Goal: Information Seeking & Learning: Check status

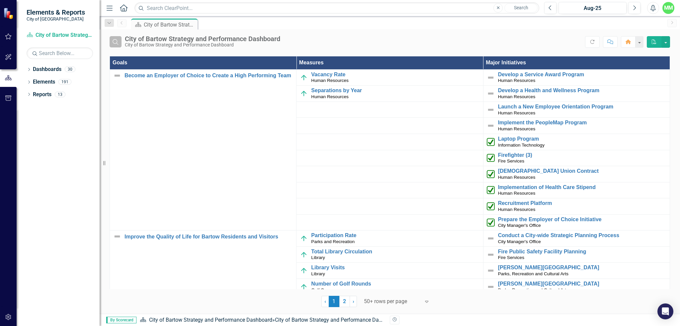
click at [114, 41] on icon "Search" at bounding box center [115, 42] width 7 height 6
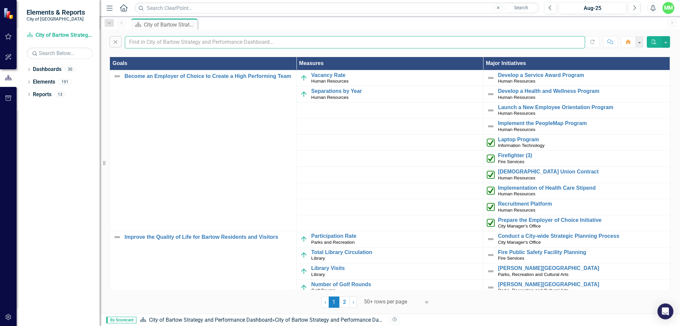
click at [141, 43] on input "text" at bounding box center [355, 42] width 460 height 12
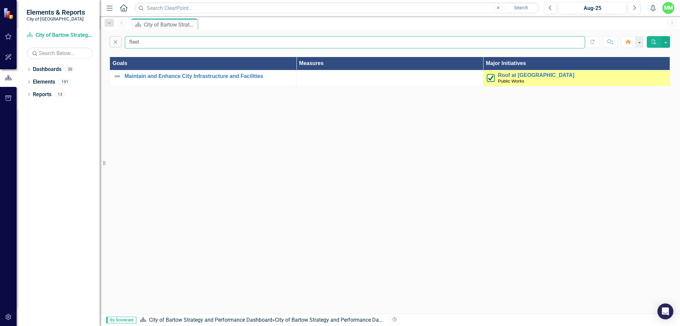
type input "fleet"
drag, startPoint x: 133, startPoint y: 46, endPoint x: 123, endPoint y: 46, distance: 9.3
click at [123, 46] on div "Close fleet" at bounding box center [347, 42] width 475 height 12
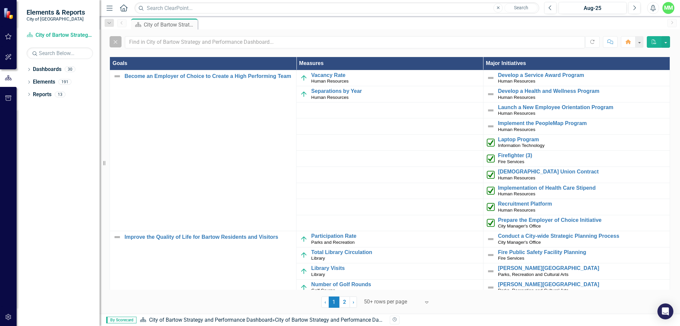
click at [116, 44] on icon "Close" at bounding box center [115, 42] width 7 height 6
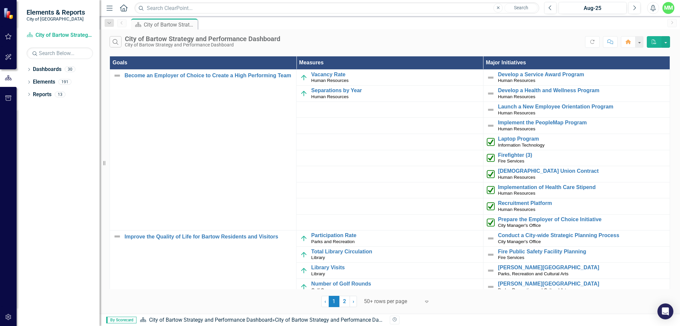
click at [53, 117] on div "Dropdown Dashboards 30 Dropdown City of Bartow Strategy and Performance Dashboa…" at bounding box center [58, 195] width 83 height 262
click at [52, 68] on link "Dashboards" at bounding box center [47, 70] width 29 height 8
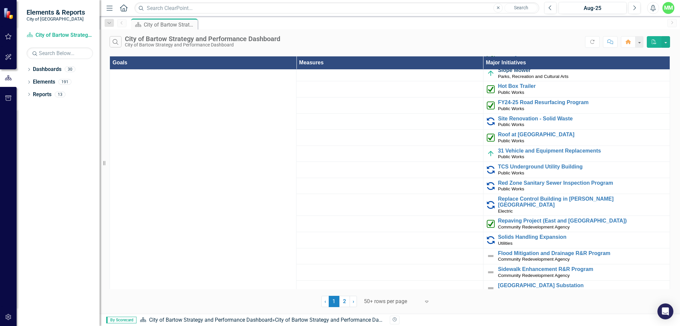
scroll to position [1563, 0]
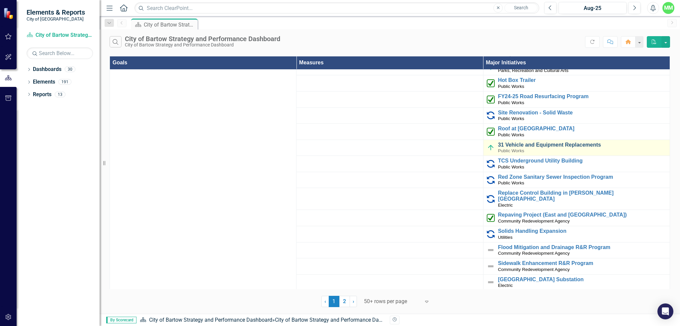
click at [514, 144] on link "31 Vehicle and Equipment Replacements" at bounding box center [582, 145] width 168 height 6
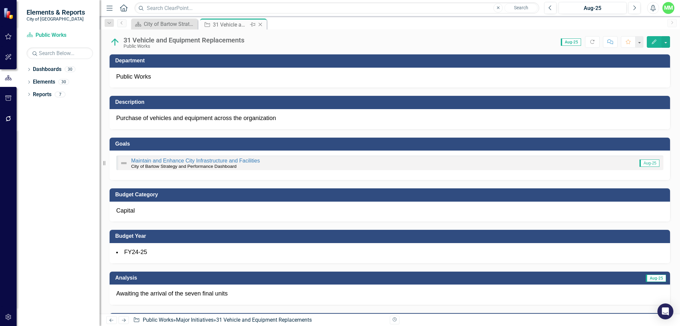
click at [227, 24] on div "31 Vehicle and Equipment Replacements" at bounding box center [231, 25] width 36 height 8
click at [163, 24] on div "City of Bartow Strategy and Performance Dashboard" at bounding box center [166, 24] width 44 height 8
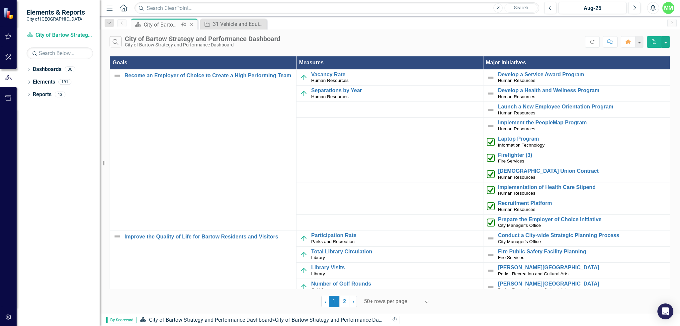
click at [150, 25] on div "City of Bartow Strategy and Performance Dashboard" at bounding box center [162, 25] width 36 height 8
click at [121, 10] on icon at bounding box center [124, 7] width 8 height 7
click at [231, 7] on input "text" at bounding box center [336, 8] width 405 height 12
click at [108, 8] on icon "Menu" at bounding box center [109, 7] width 9 height 7
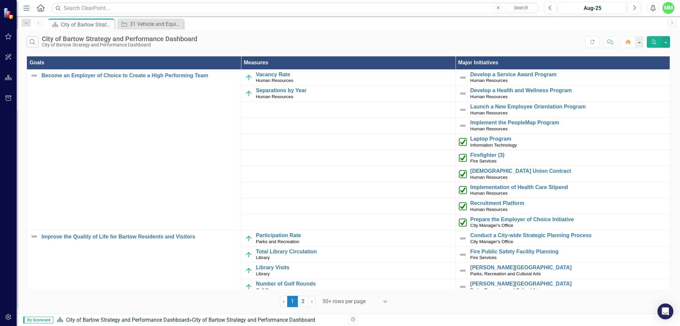
click at [41, 9] on icon at bounding box center [41, 7] width 8 height 7
click at [42, 9] on icon "Home" at bounding box center [40, 7] width 9 height 7
click at [550, 9] on icon "Previous" at bounding box center [550, 8] width 4 height 6
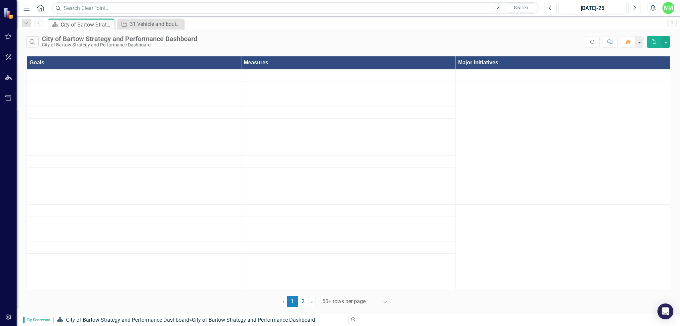
click at [635, 8] on icon "button" at bounding box center [634, 7] width 3 height 5
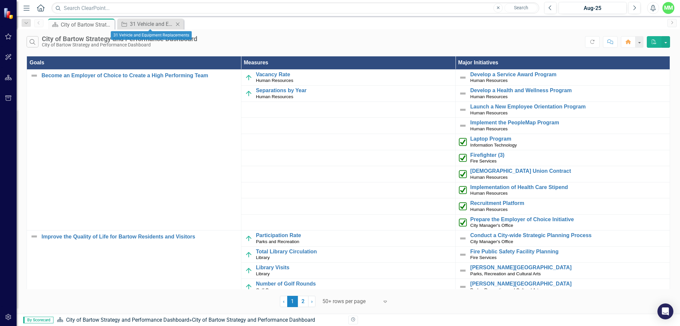
click at [178, 25] on icon "Close" at bounding box center [177, 24] width 7 height 5
click at [28, 23] on icon "Dropdown" at bounding box center [26, 23] width 6 height 5
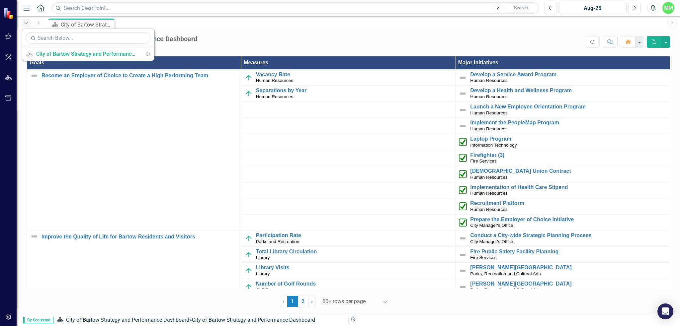
click at [28, 23] on icon "Dropdown" at bounding box center [26, 23] width 6 height 5
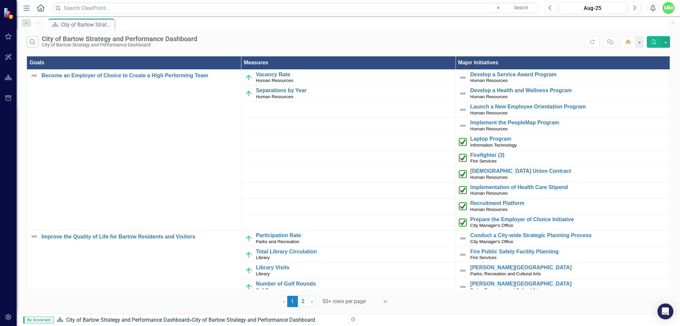
click at [40, 10] on icon "Home" at bounding box center [40, 7] width 9 height 7
click at [81, 26] on div "City of Bartow Strategy and Performance Dashboard" at bounding box center [83, 25] width 44 height 8
click at [56, 26] on icon at bounding box center [55, 24] width 6 height 5
click at [9, 14] on img at bounding box center [9, 14] width 12 height 12
click at [30, 6] on icon "Menu" at bounding box center [26, 7] width 9 height 7
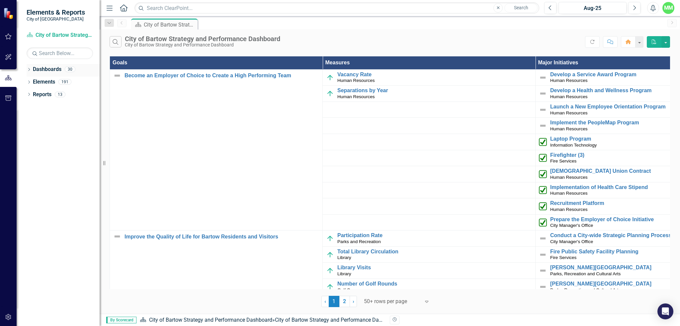
click at [47, 71] on link "Dashboards" at bounding box center [47, 70] width 29 height 8
click at [30, 71] on icon "Dropdown" at bounding box center [29, 70] width 5 height 4
click at [32, 82] on icon "Dropdown" at bounding box center [32, 82] width 5 height 4
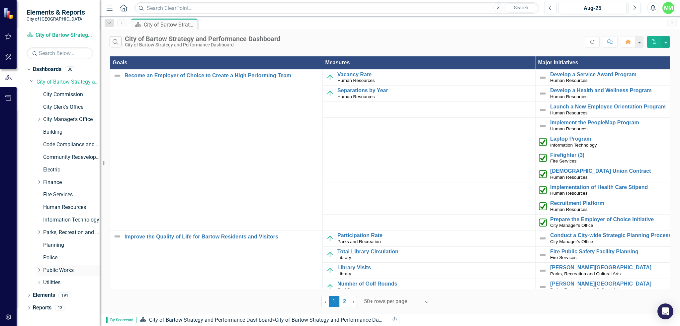
click at [38, 269] on icon at bounding box center [39, 269] width 2 height 3
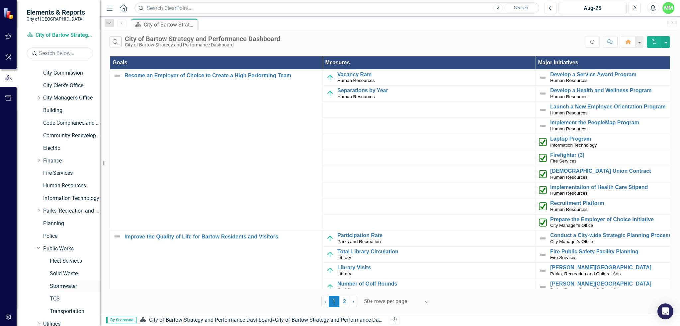
scroll to position [33, 0]
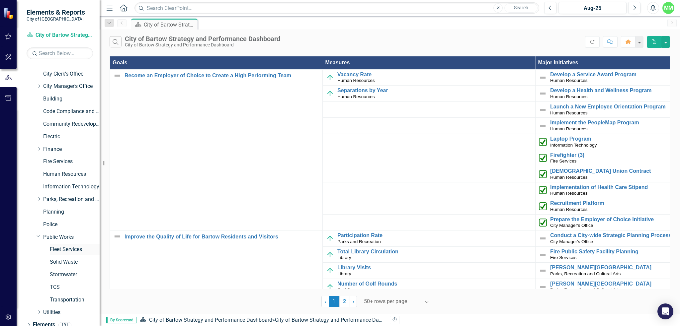
click at [69, 249] on link "Fleet Services" at bounding box center [75, 250] width 50 height 8
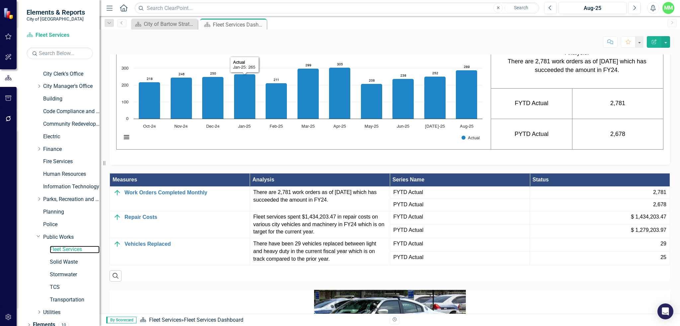
scroll to position [546, 0]
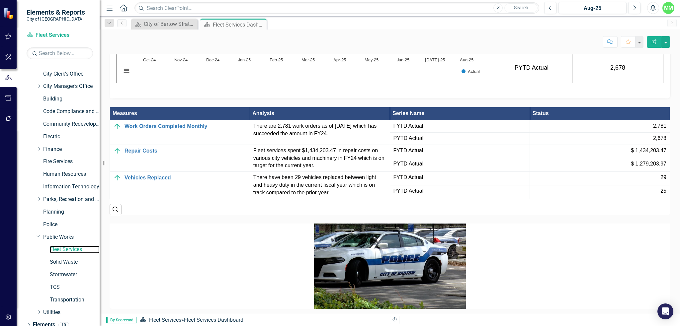
click at [469, 53] on icon "Aug-25, 289. Actual." at bounding box center [467, 28] width 22 height 49
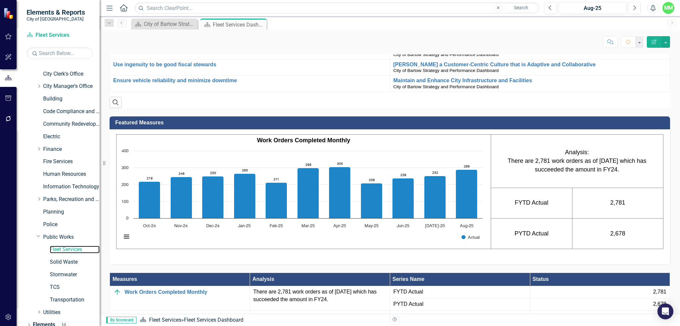
scroll to position [214, 0]
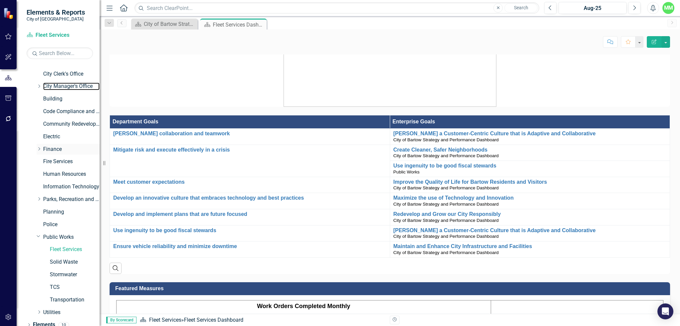
drag, startPoint x: 64, startPoint y: 85, endPoint x: 82, endPoint y: 146, distance: 63.5
click at [64, 85] on link "City Manager's Office" at bounding box center [71, 87] width 56 height 8
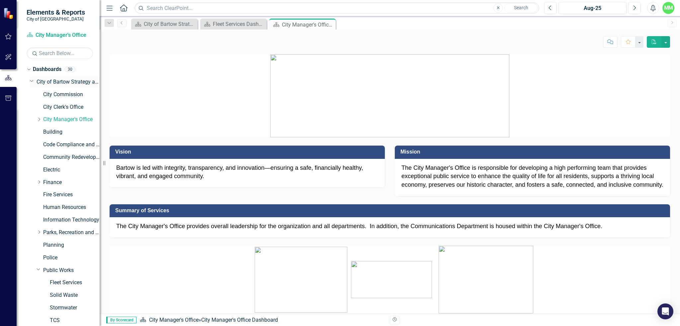
click at [54, 82] on link "City of Bartow Strategy and Performance Dashboard" at bounding box center [68, 82] width 63 height 8
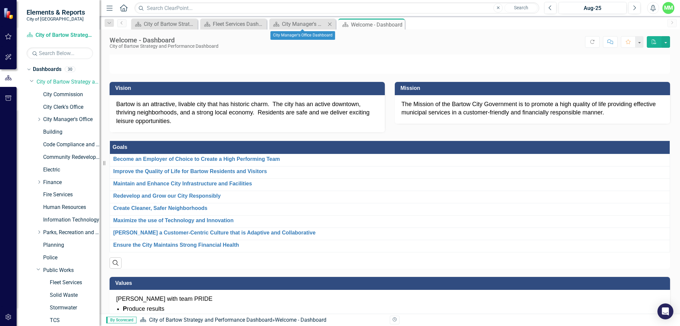
click at [331, 23] on icon "Close" at bounding box center [329, 24] width 7 height 5
click at [0, 0] on icon "Close" at bounding box center [0, 0] width 0 height 0
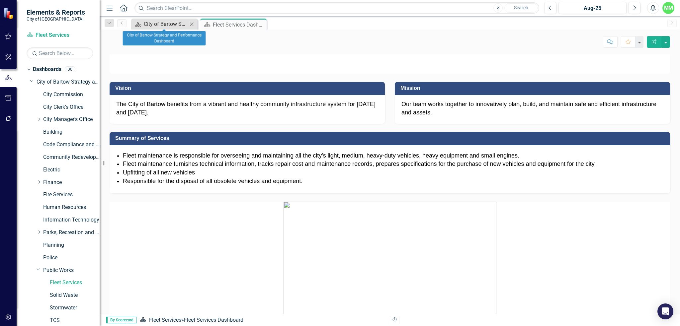
click at [165, 28] on div "City of Bartow Strategy and Performance Dashboard" at bounding box center [166, 24] width 44 height 8
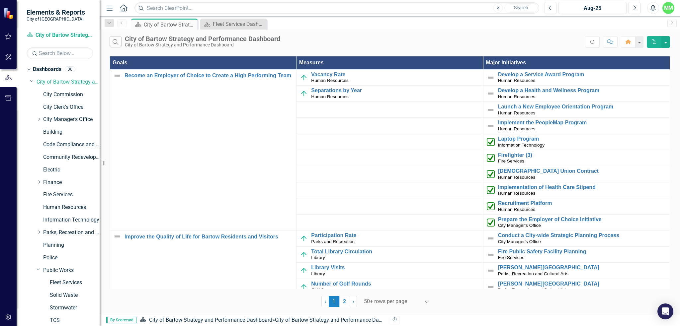
click at [540, 61] on th "Major Initiatives" at bounding box center [576, 62] width 187 height 13
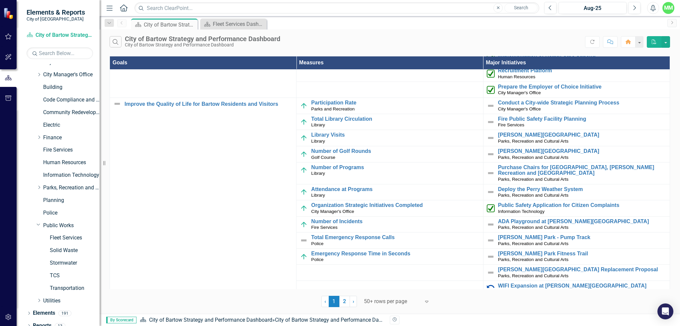
scroll to position [52, 0]
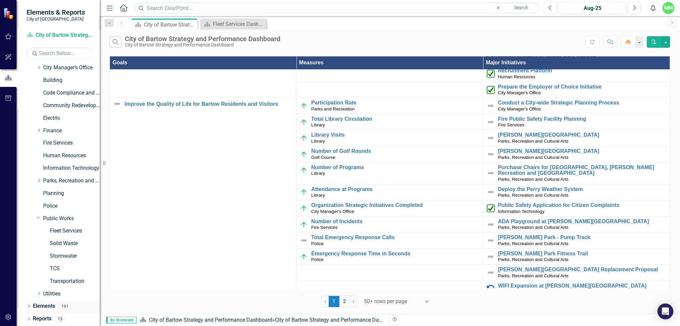
click at [27, 305] on div "Dropdown" at bounding box center [29, 308] width 5 height 6
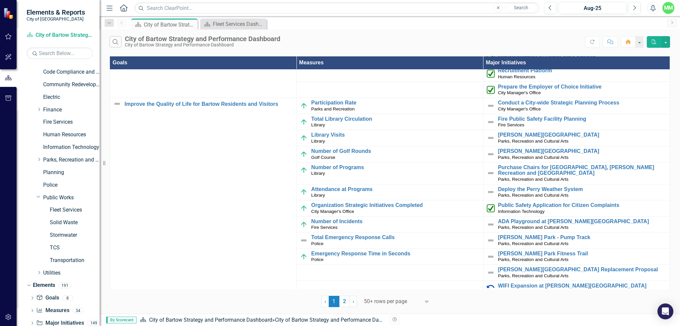
scroll to position [89, 0]
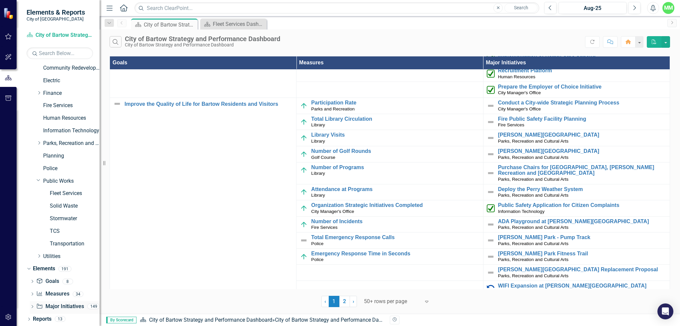
click at [59, 305] on link "Major Initiative Major Initiatives" at bounding box center [59, 307] width 47 height 8
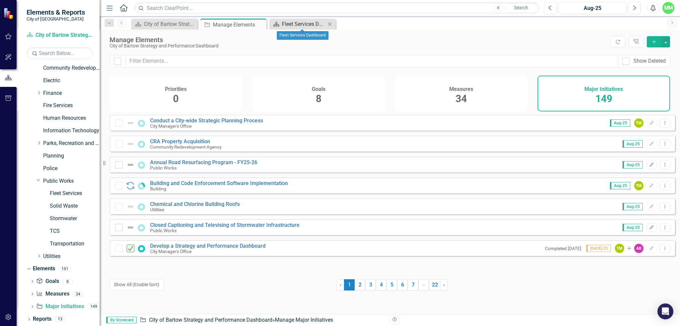
click at [288, 26] on div "Fleet Services Dashboard" at bounding box center [304, 24] width 44 height 8
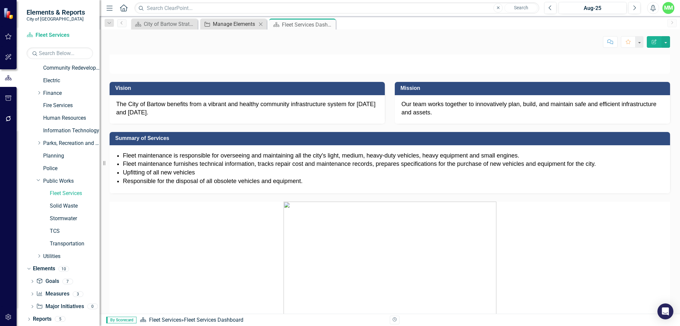
click at [233, 28] on div "Manage Elements" at bounding box center [235, 24] width 44 height 8
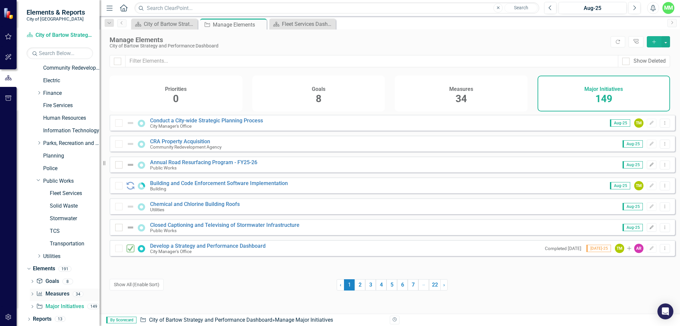
click at [53, 291] on link "Measure Measures" at bounding box center [52, 294] width 33 height 8
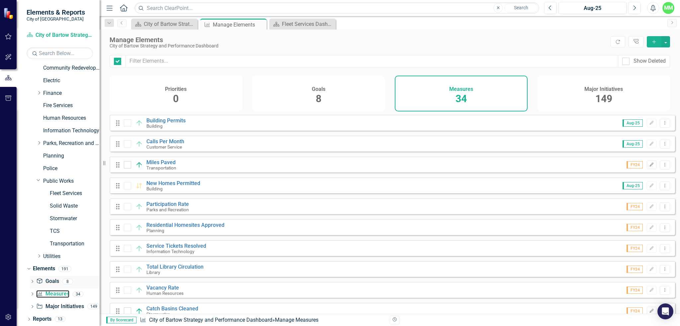
checkbox input "false"
click at [30, 268] on div "Dropdown" at bounding box center [28, 268] width 6 height 5
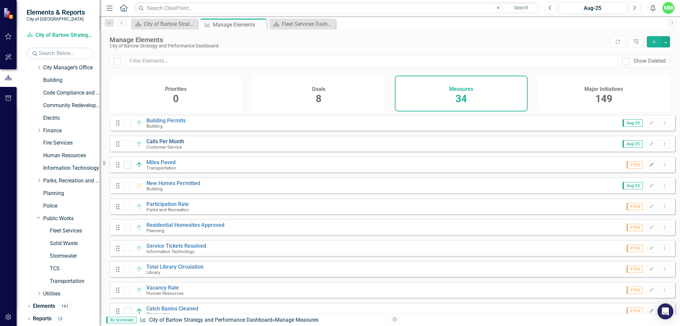
click at [166, 145] on link "Calls Per Month" at bounding box center [165, 141] width 38 height 6
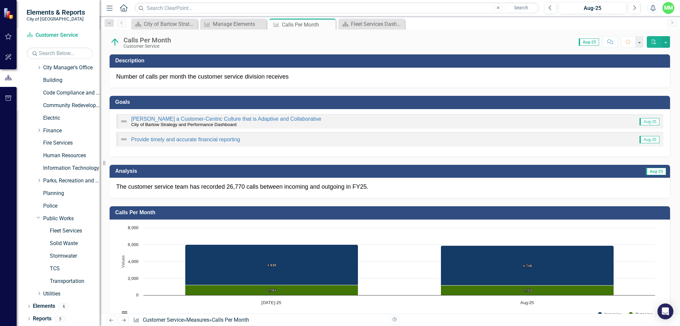
scroll to position [133, 0]
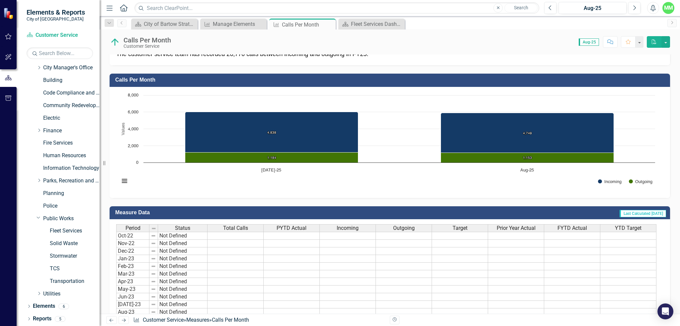
click at [29, 308] on icon "Dropdown" at bounding box center [29, 307] width 5 height 4
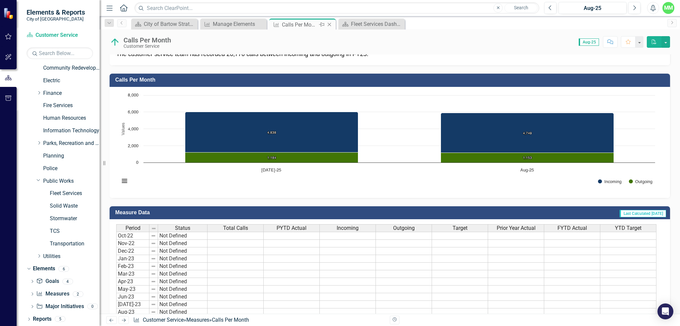
click at [333, 25] on div "Close" at bounding box center [330, 25] width 8 height 8
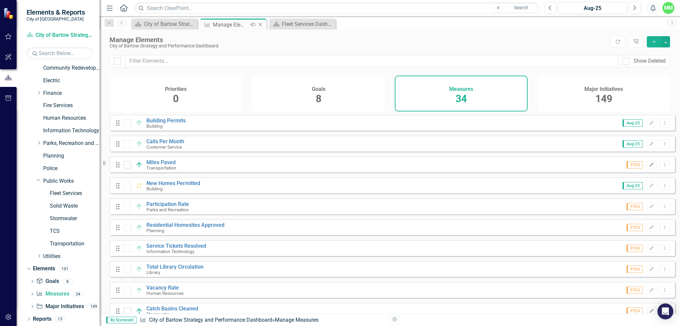
click at [257, 24] on icon "Close" at bounding box center [260, 24] width 7 height 5
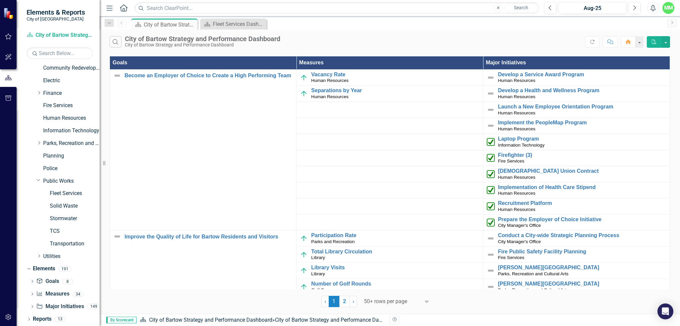
click at [25, 323] on div "Dropdown Dashboards 30 Dropdown City of Bartow Strategy and Performance Dashboa…" at bounding box center [58, 195] width 83 height 262
click at [28, 319] on icon "Dropdown" at bounding box center [29, 320] width 5 height 4
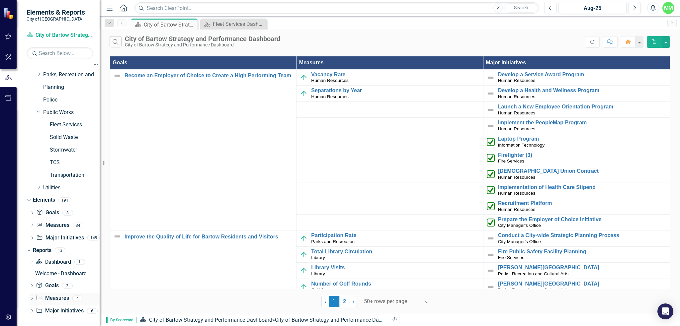
scroll to position [160, 0]
click at [33, 309] on icon "Dropdown" at bounding box center [32, 310] width 5 height 4
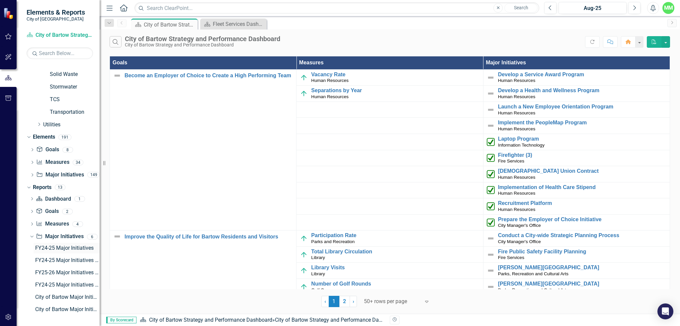
click at [62, 247] on div "FY24-25 Major Initiatives" at bounding box center [67, 248] width 64 height 6
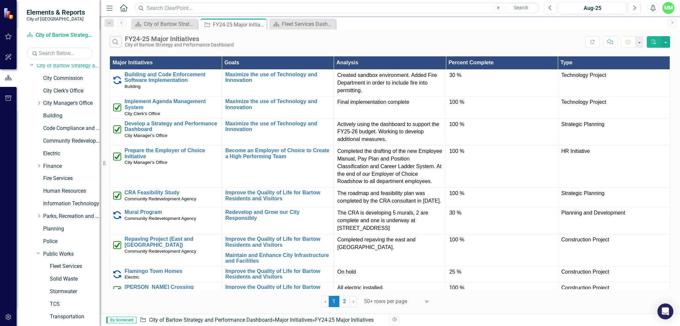
scroll to position [15, 0]
drag, startPoint x: 49, startPoint y: 117, endPoint x: 71, endPoint y: 159, distance: 47.2
click at [49, 117] on link "Building" at bounding box center [71, 117] width 56 height 8
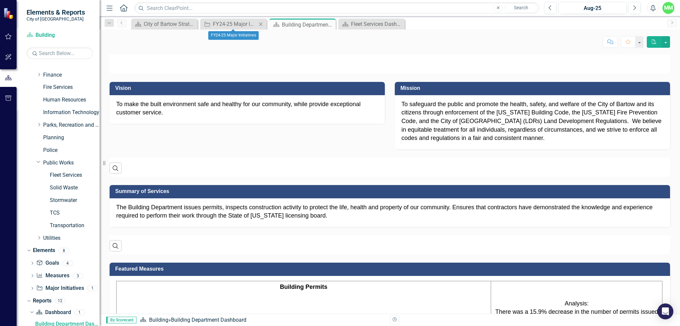
click at [261, 25] on icon "Close" at bounding box center [260, 24] width 7 height 5
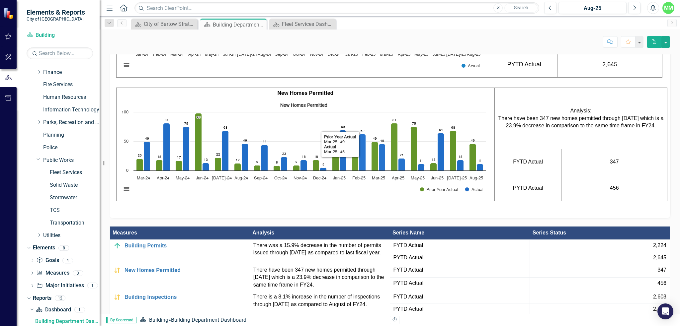
scroll to position [388, 0]
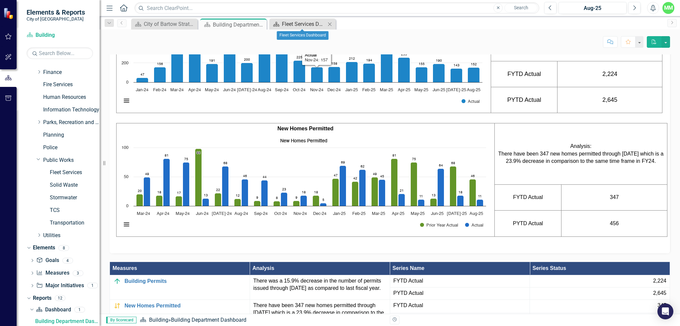
click at [292, 22] on div "Fleet Services Dashboard" at bounding box center [304, 24] width 44 height 8
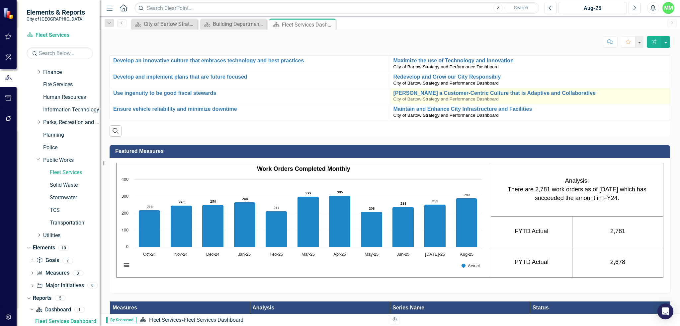
scroll to position [431, 0]
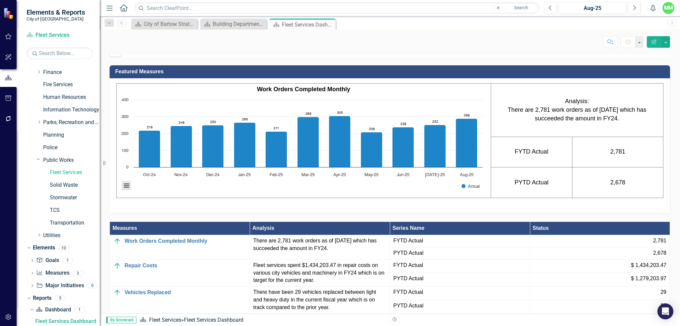
click at [128, 190] on button "View chart menu, Chart" at bounding box center [126, 185] width 9 height 9
click at [238, 207] on p at bounding box center [389, 202] width 547 height 9
click at [104, 163] on icon "Resize" at bounding box center [105, 163] width 7 height 5
drag, startPoint x: 104, startPoint y: 163, endPoint x: 94, endPoint y: 164, distance: 9.7
click at [94, 164] on div "Elements & Reports City of Bartow Dashboard Fleet Services Search Dropdown Dash…" at bounding box center [50, 163] width 100 height 326
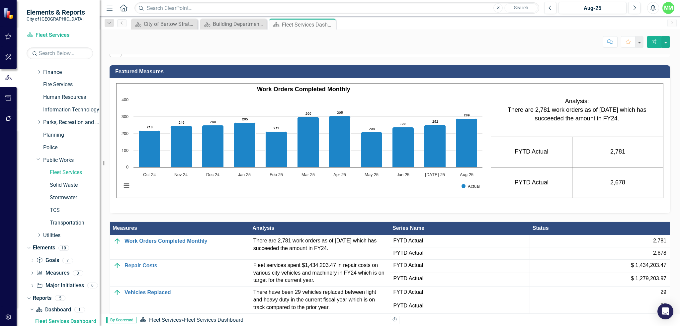
click at [140, 75] on h3 "Featured Measures" at bounding box center [390, 72] width 551 height 6
click at [438, 196] on rect "Interactive chart" at bounding box center [301, 147] width 367 height 100
click at [655, 42] on icon "Edit Report" at bounding box center [654, 41] width 6 height 5
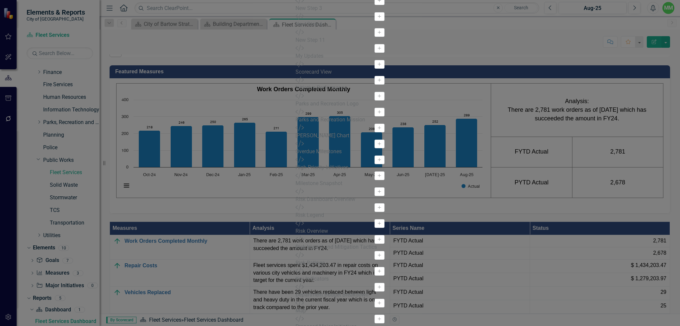
scroll to position [0, 0]
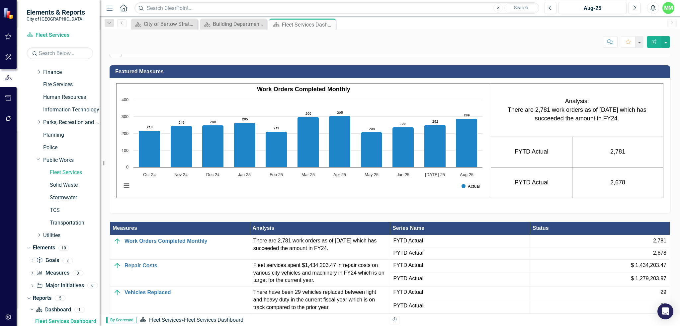
click at [474, 189] on button "Show Actual" at bounding box center [470, 186] width 18 height 5
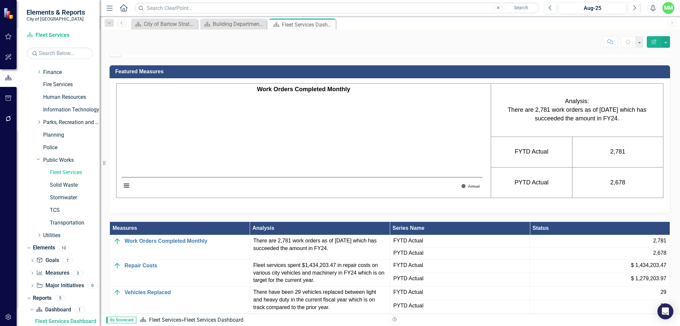
click at [474, 189] on button "Show Actual" at bounding box center [470, 186] width 18 height 5
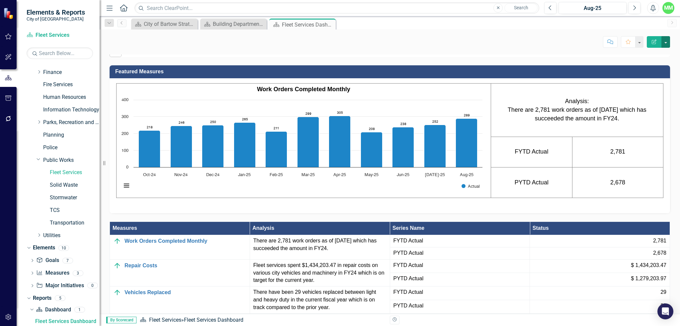
click at [665, 41] on button "button" at bounding box center [665, 42] width 9 height 12
click at [658, 122] on div "Featured Measures Work Orders Completed Monthly Chart Bar chart with 11 bars. W…" at bounding box center [390, 135] width 570 height 156
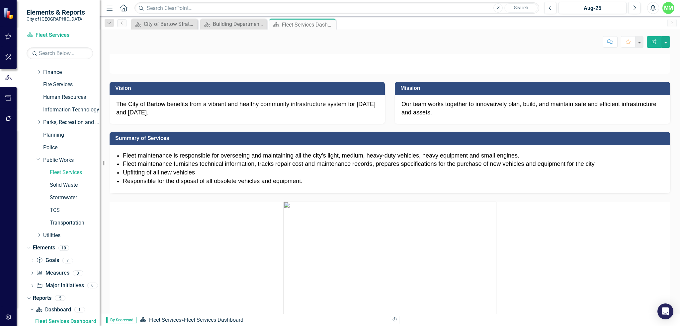
click at [10, 98] on icon "button" at bounding box center [8, 98] width 7 height 5
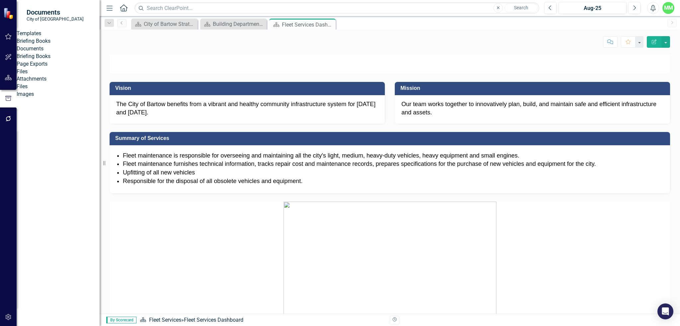
click at [51, 60] on link "Briefing Books" at bounding box center [58, 57] width 83 height 8
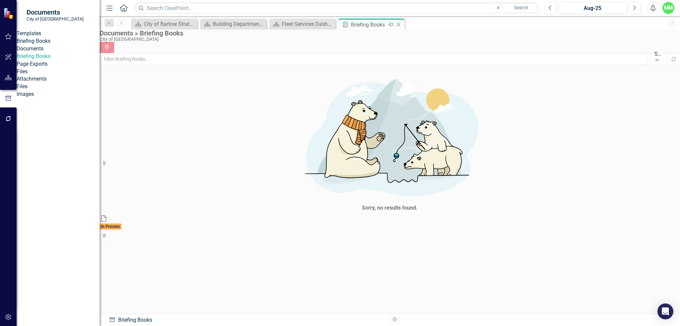
click at [399, 24] on icon "Close" at bounding box center [398, 24] width 7 height 5
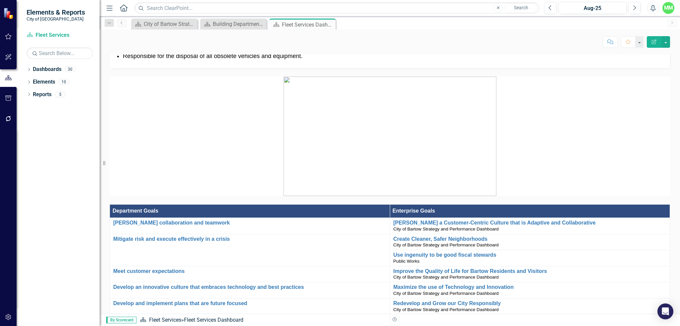
scroll to position [133, 0]
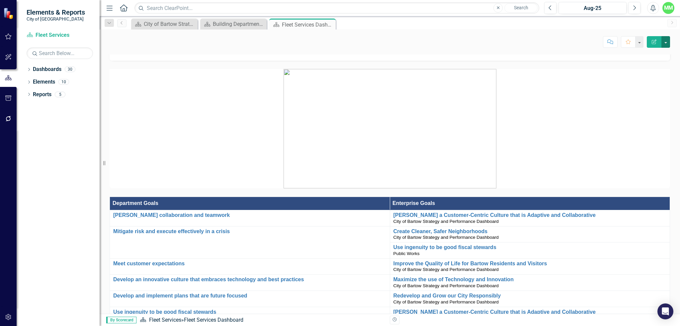
click at [668, 43] on button "button" at bounding box center [665, 42] width 9 height 12
click at [657, 56] on link "Edit Edit Dashboard" at bounding box center [643, 54] width 54 height 12
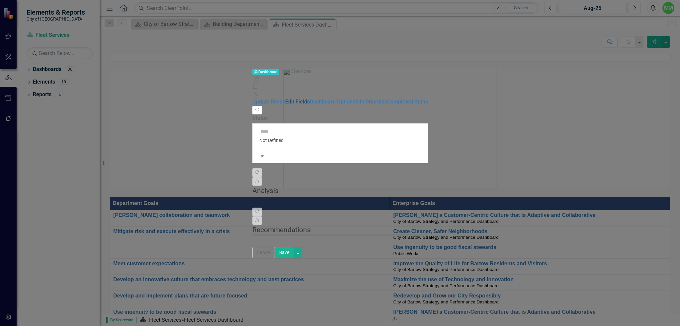
click at [285, 99] on link "Edit Fields" at bounding box center [297, 102] width 25 height 6
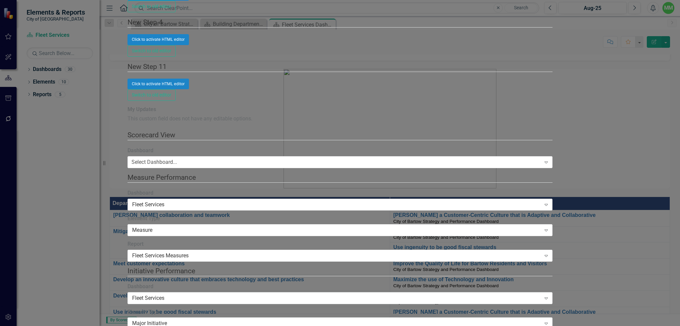
scroll to position [2190, 0]
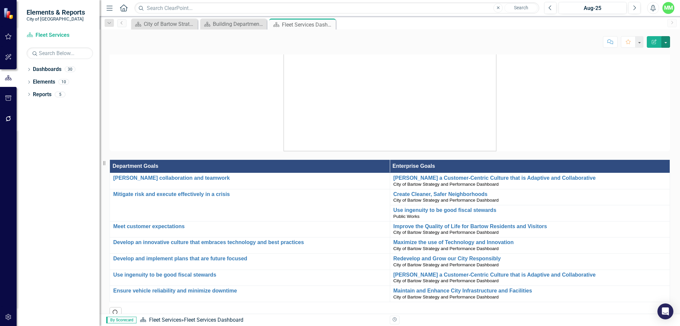
scroll to position [199, 0]
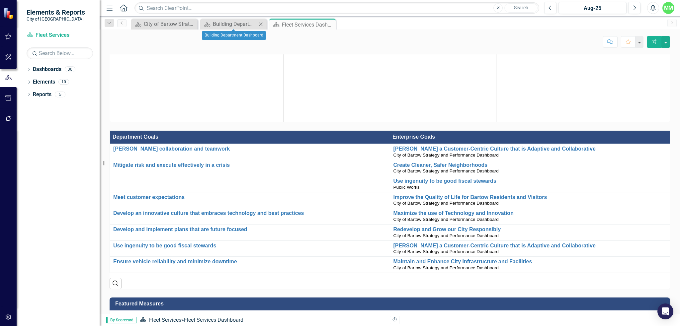
click at [260, 23] on icon at bounding box center [261, 24] width 4 height 4
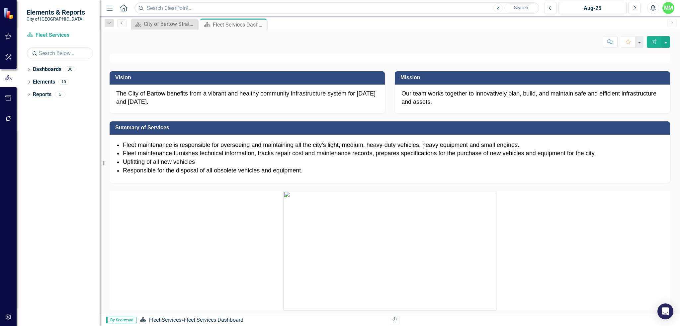
scroll to position [0, 0]
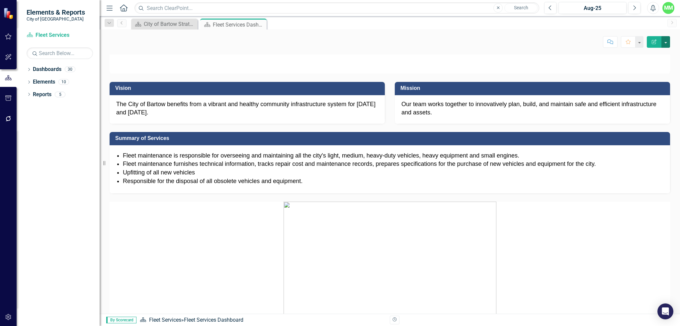
click at [665, 44] on button "button" at bounding box center [665, 42] width 9 height 12
click at [542, 54] on p at bounding box center [390, 54] width 560 height 0
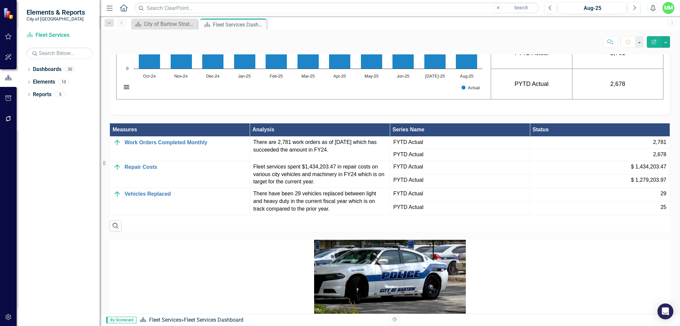
scroll to position [531, 0]
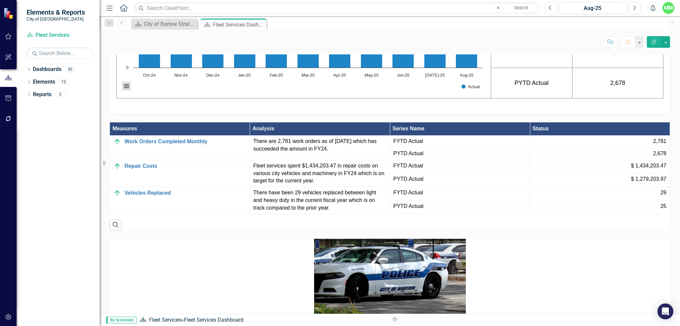
click at [127, 91] on button "View chart menu, Chart" at bounding box center [126, 86] width 9 height 9
click at [669, 41] on button "button" at bounding box center [665, 42] width 9 height 12
click at [534, 50] on div "Score: N/A Aug-25 Completed Comment Favorite Edit Report Vision The City of Bar…" at bounding box center [390, 172] width 580 height 284
click at [130, 91] on button "View chart menu, Chart" at bounding box center [126, 86] width 9 height 9
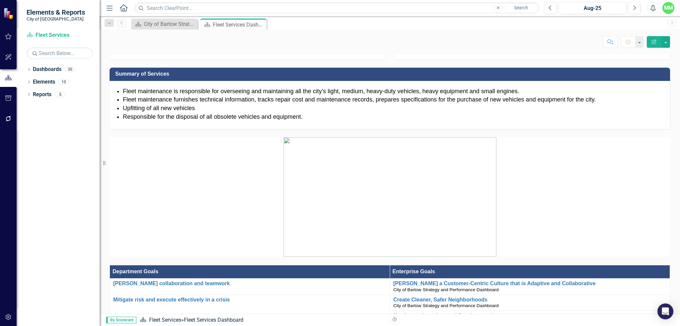
scroll to position [0, 0]
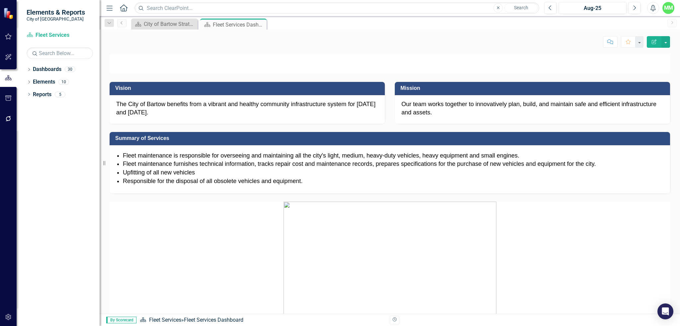
click at [653, 45] on button "Edit Report" at bounding box center [653, 42] width 15 height 12
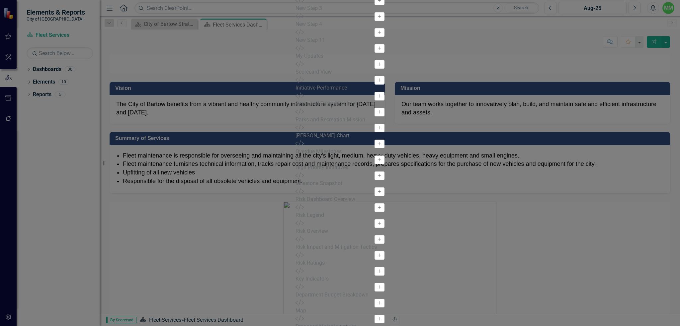
scroll to position [145, 0]
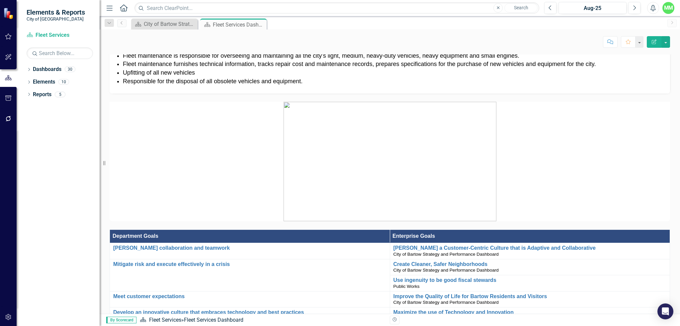
scroll to position [133, 0]
